Goal: Task Accomplishment & Management: Use online tool/utility

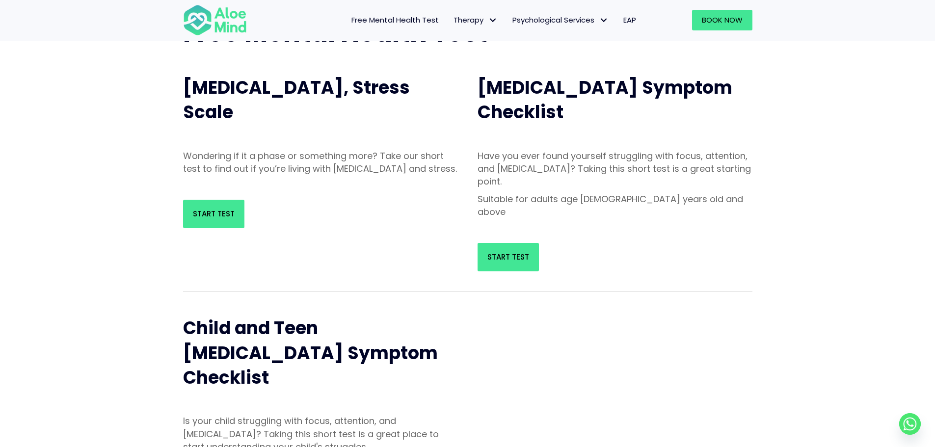
scroll to position [98, 0]
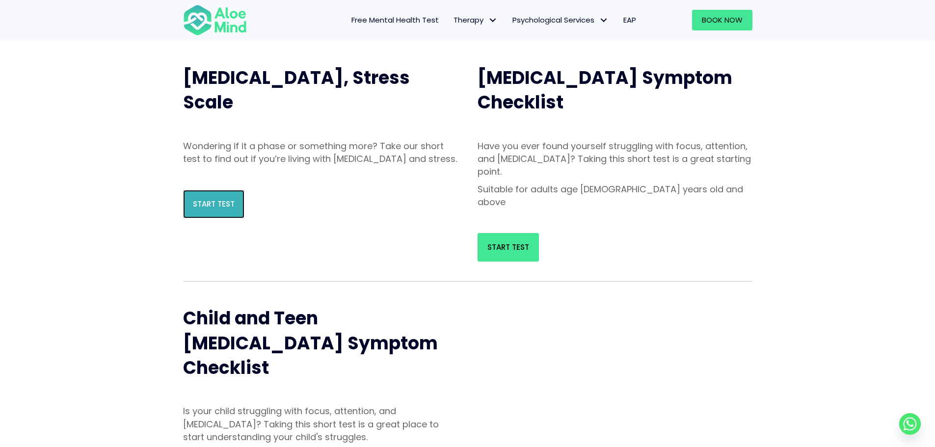
click at [230, 209] on span "Start Test" at bounding box center [214, 204] width 42 height 10
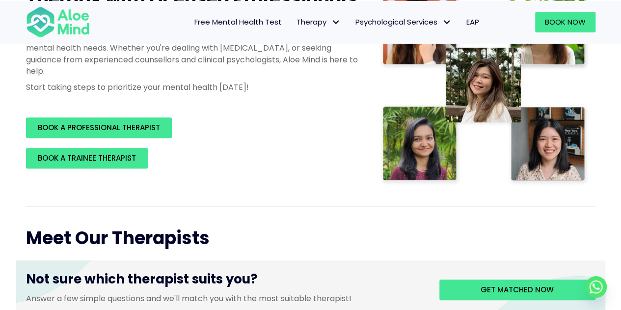
scroll to position [98, 0]
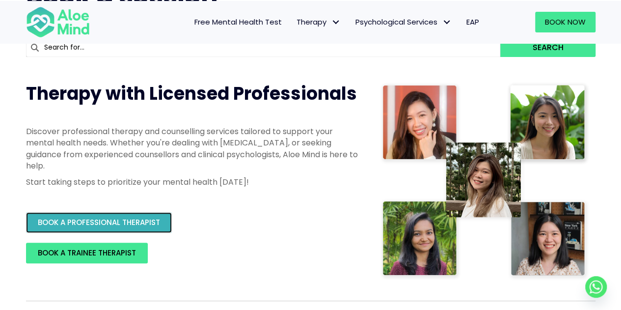
click at [151, 221] on span "BOOK A PROFESSIONAL THERAPIST" at bounding box center [99, 222] width 122 height 10
